Goal: Information Seeking & Learning: Learn about a topic

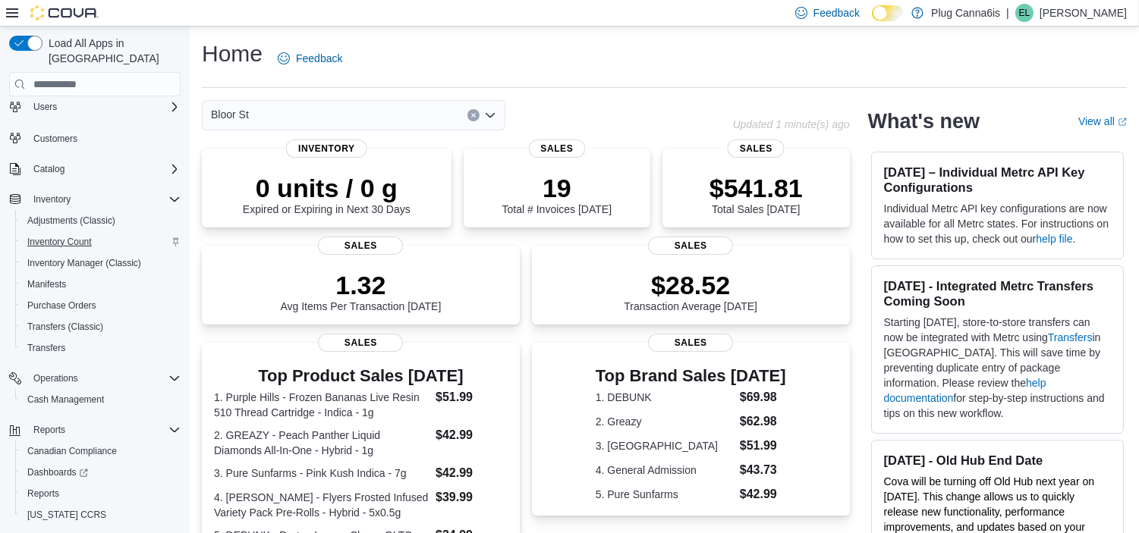
scroll to position [58, 0]
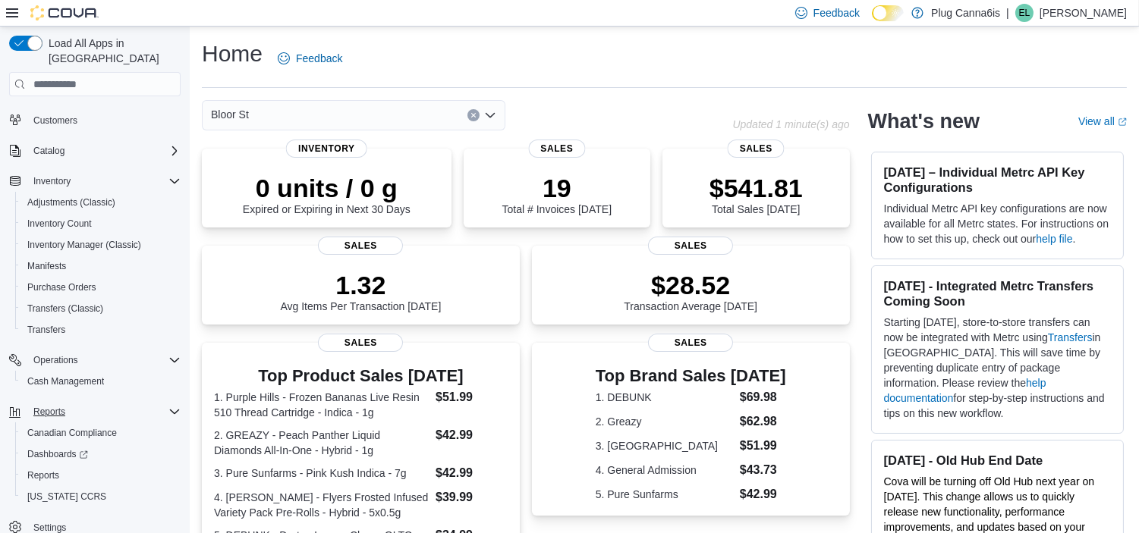
click at [171, 406] on icon "Complex example" at bounding box center [174, 412] width 12 height 12
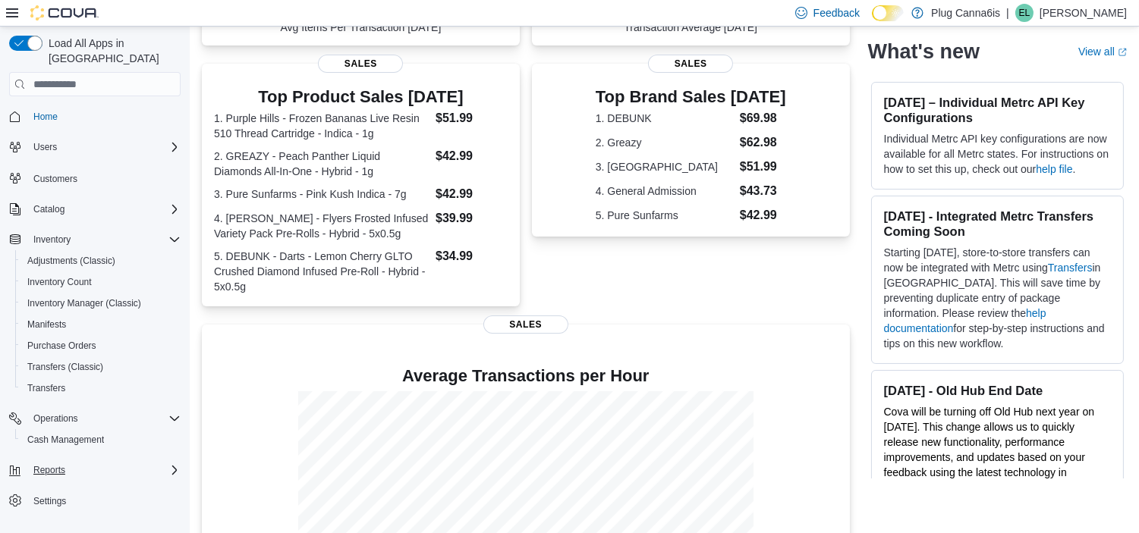
scroll to position [389, 0]
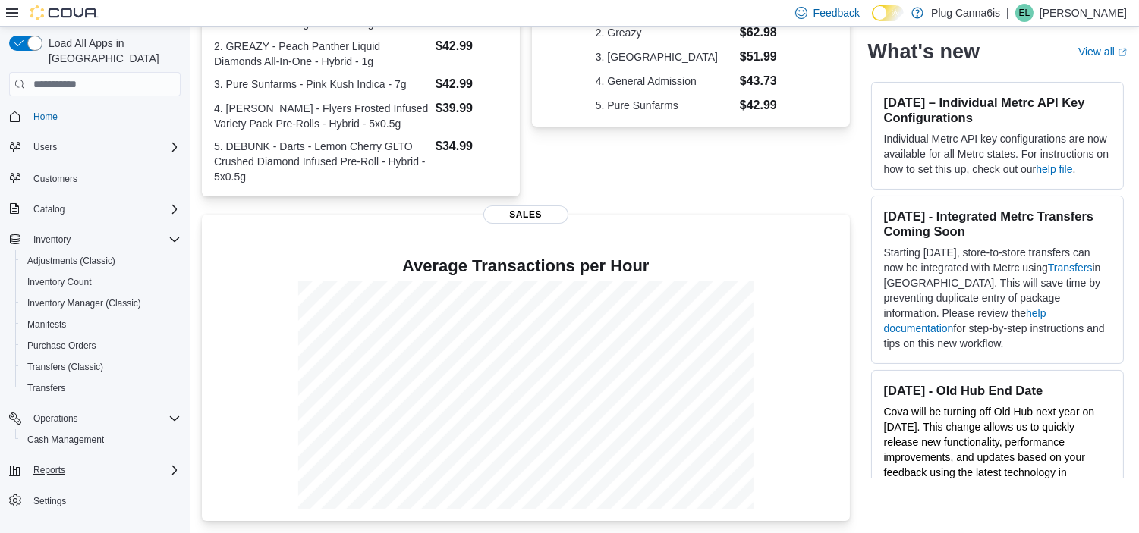
click at [90, 461] on div "Reports" at bounding box center [103, 470] width 153 height 18
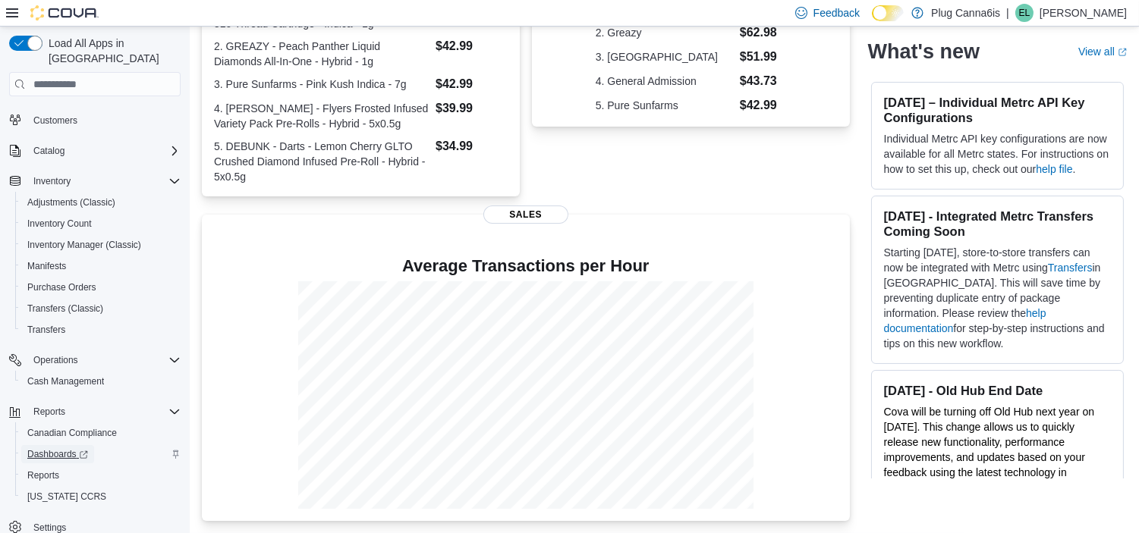
click at [58, 448] on span "Dashboards" at bounding box center [57, 454] width 61 height 12
drag, startPoint x: 51, startPoint y: 466, endPoint x: 176, endPoint y: 255, distance: 245.3
click at [51, 467] on span "Reports" at bounding box center [43, 476] width 32 height 18
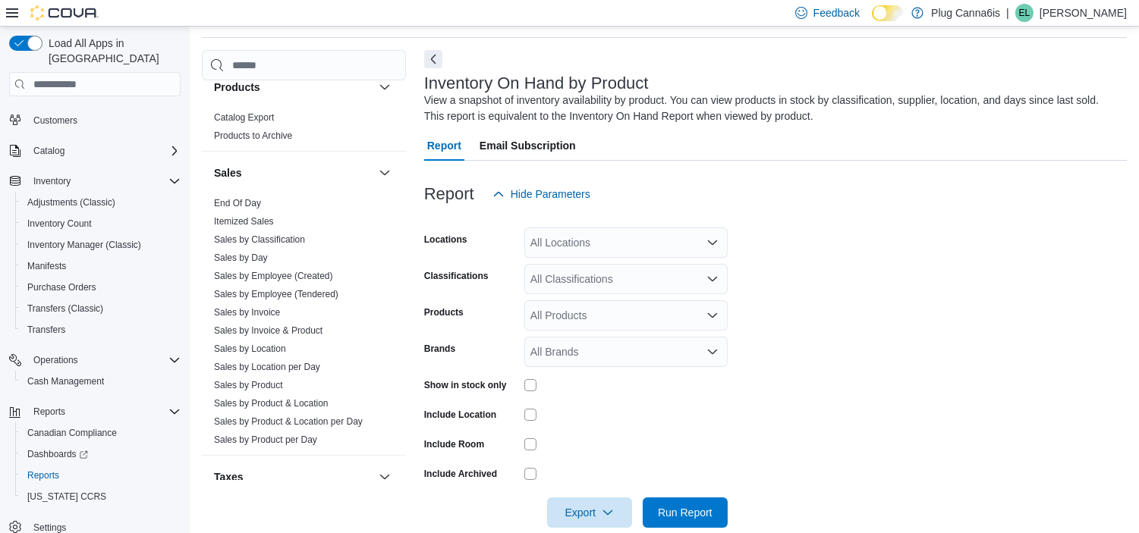
scroll to position [1011, 0]
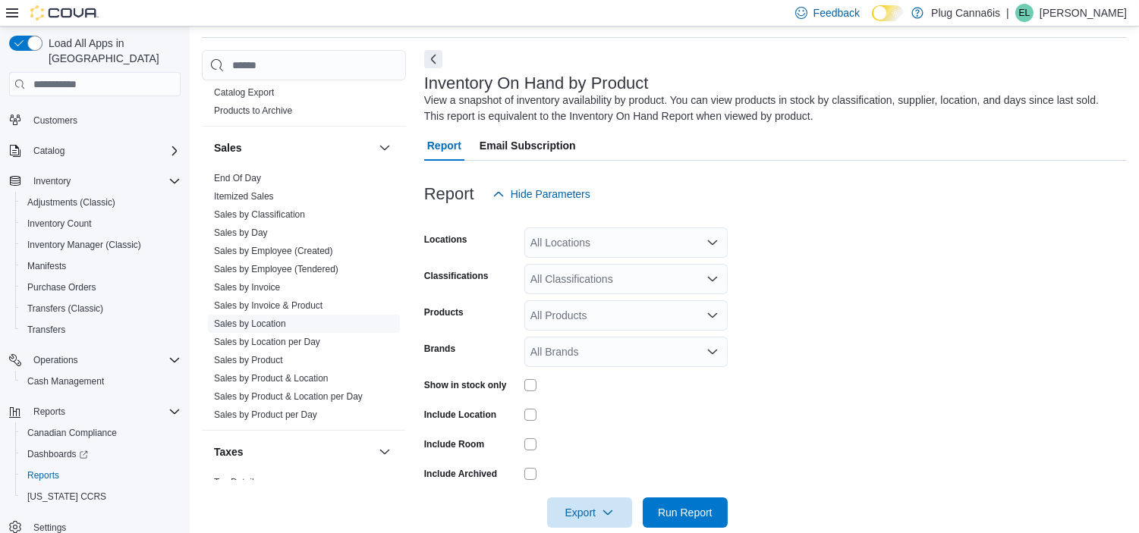
click at [277, 319] on link "Sales by Location" at bounding box center [250, 324] width 72 height 11
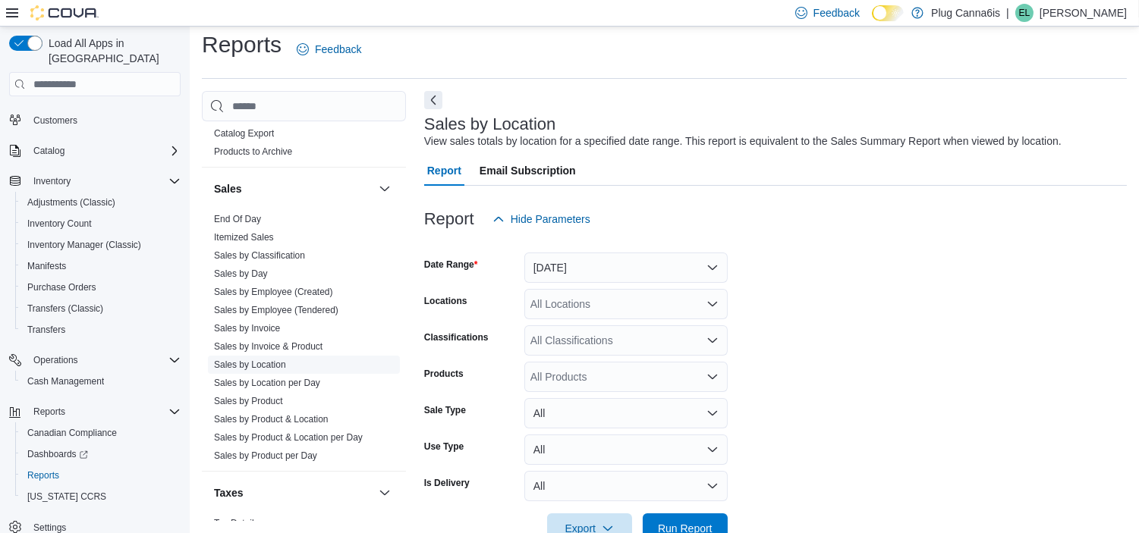
scroll to position [34, 0]
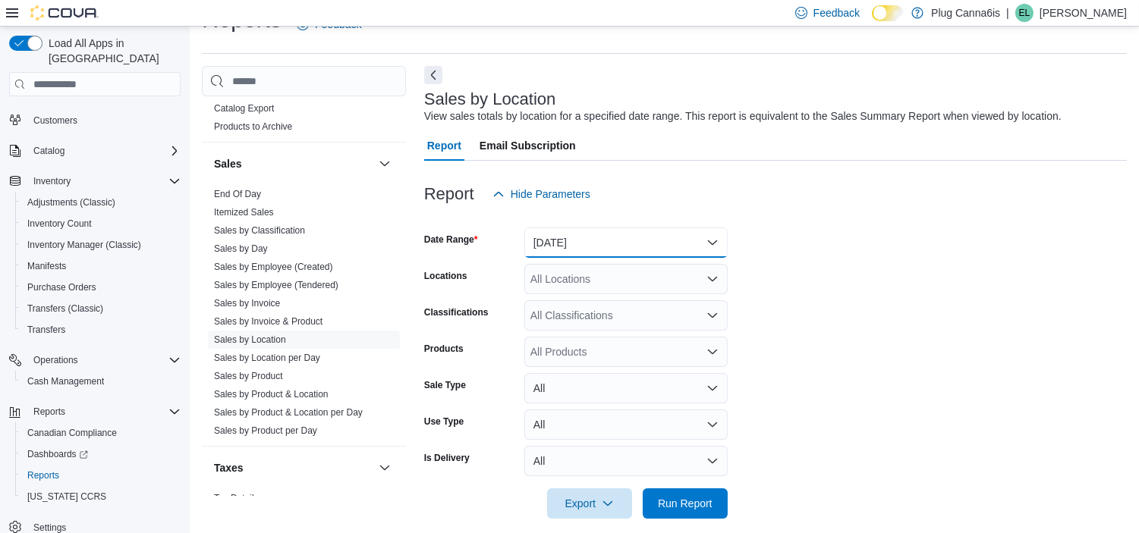
click at [557, 244] on button "Yesterday" at bounding box center [625, 243] width 203 height 30
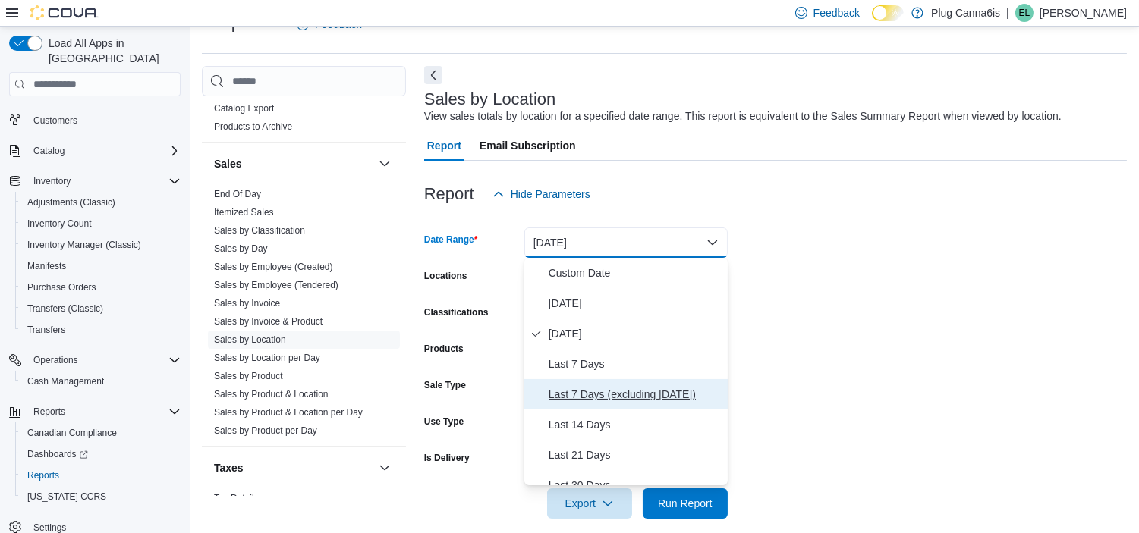
click at [615, 398] on span "Last 7 Days (excluding today)" at bounding box center [635, 394] width 173 height 18
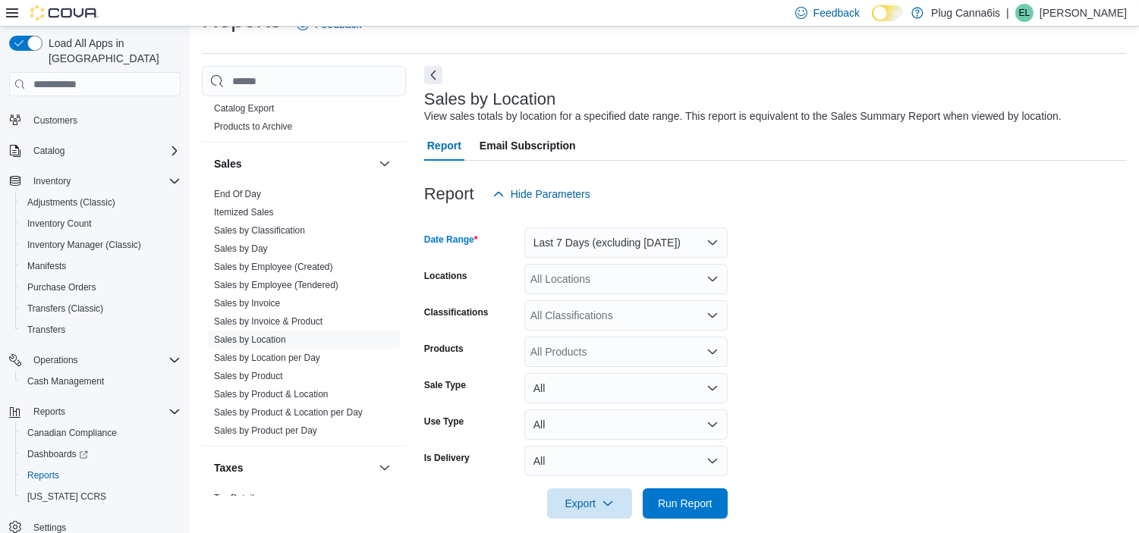
click at [787, 347] on form "Date Range Last 7 Days (excluding today) Locations All Locations Classification…" at bounding box center [775, 364] width 703 height 310
click at [706, 503] on span "Run Report" at bounding box center [685, 502] width 55 height 15
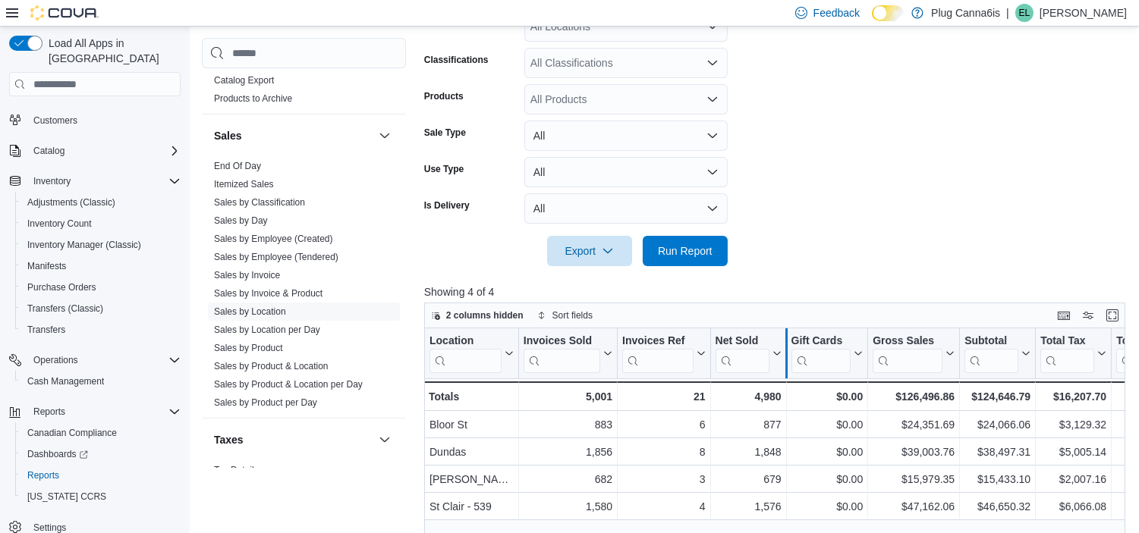
scroll to position [495, 0]
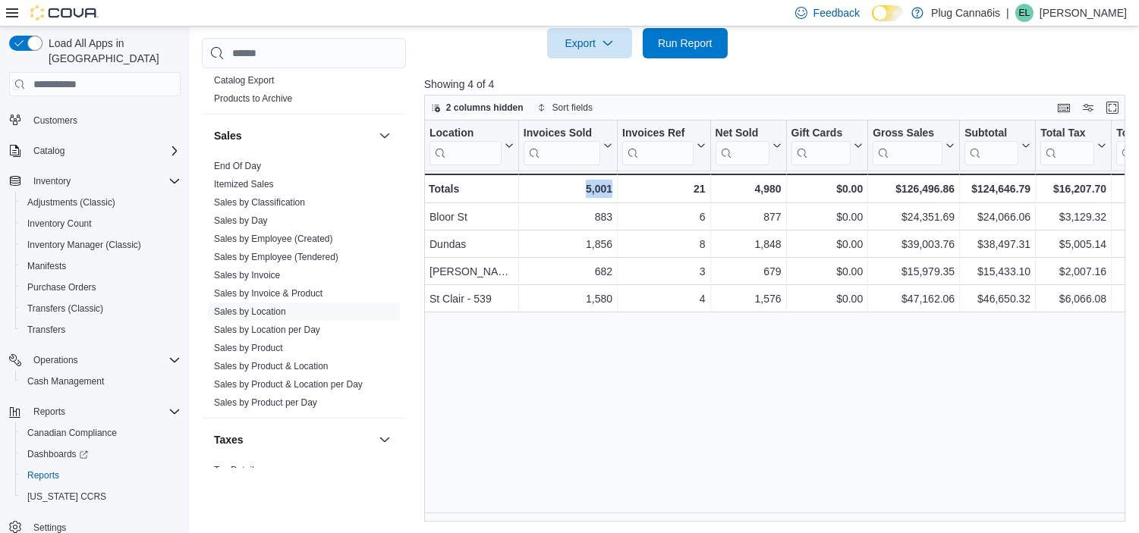
drag, startPoint x: 588, startPoint y: 521, endPoint x: 621, endPoint y: 504, distance: 37.0
click at [621, 504] on div "Reports Feedback Cash Management Cash Management Cash Out Details Compliance OC…" at bounding box center [667, 33] width 955 height 1002
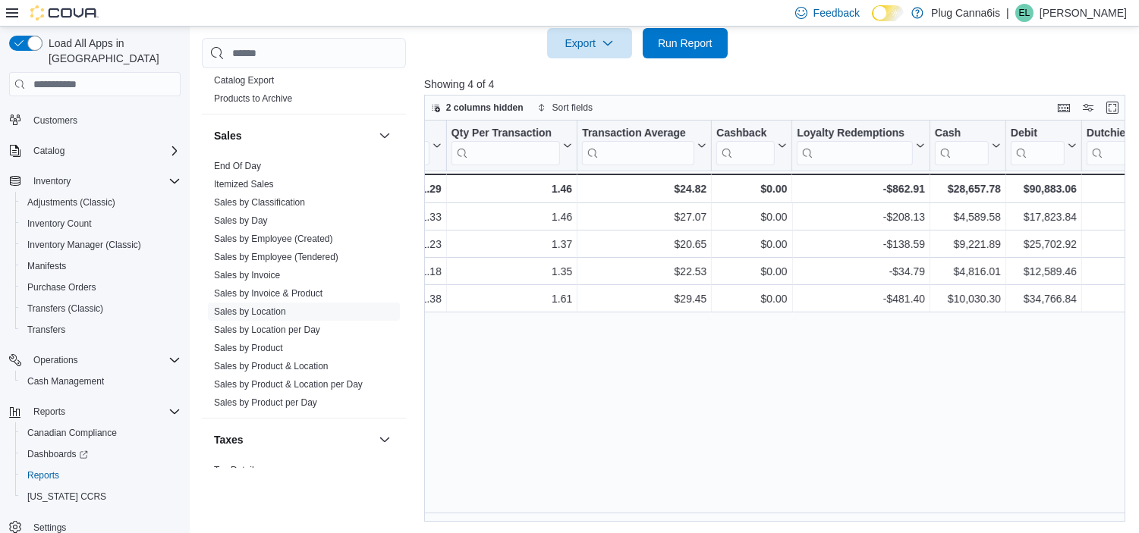
scroll to position [0, 1524]
